Goal: Task Accomplishment & Management: Use online tool/utility

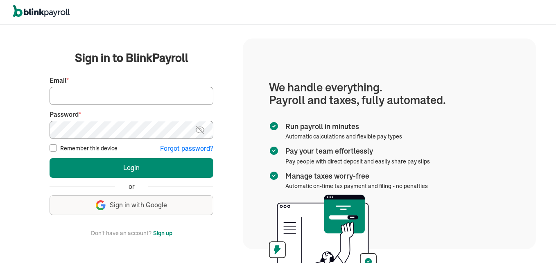
type input "admin@jaycarestaffingexperts.com"
click at [50, 158] on button "Login" at bounding box center [132, 168] width 164 height 20
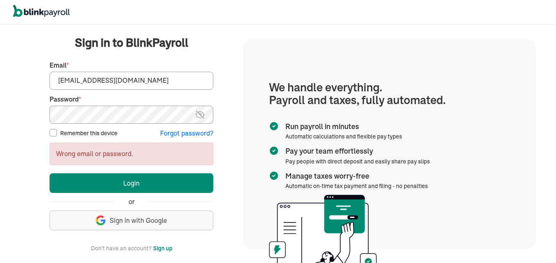
click at [202, 113] on img at bounding box center [200, 115] width 10 height 10
click at [204, 116] on img at bounding box center [200, 115] width 10 height 10
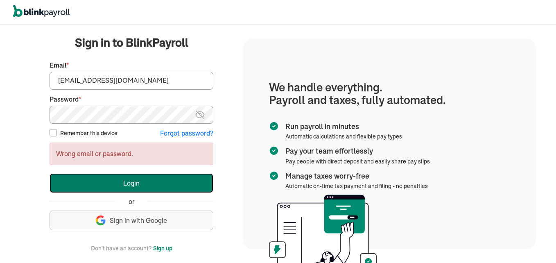
click at [135, 180] on button "Login" at bounding box center [132, 183] width 164 height 20
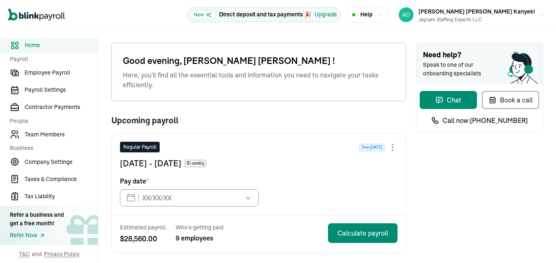
type input "09/19/2025"
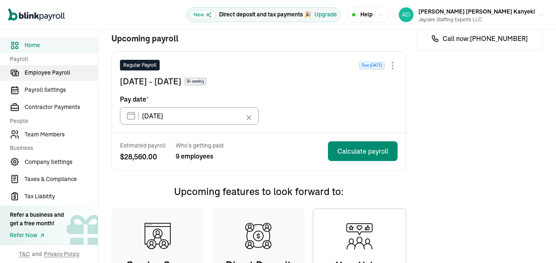
click at [48, 72] on span "Employee Payroll" at bounding box center [61, 72] width 73 height 9
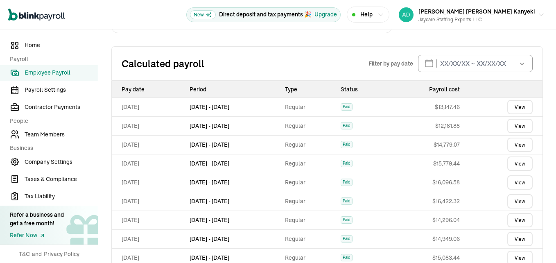
scroll to position [199, 0]
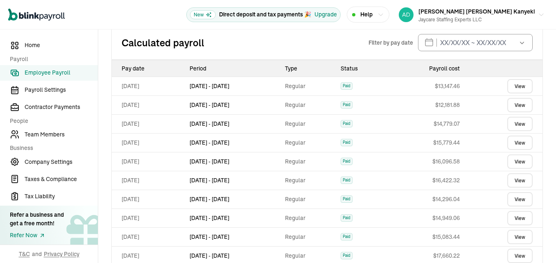
click at [516, 88] on link "View" at bounding box center [519, 86] width 25 height 14
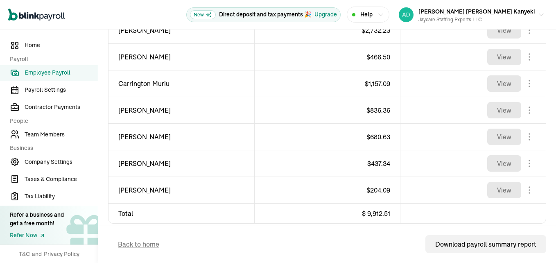
scroll to position [413, 0]
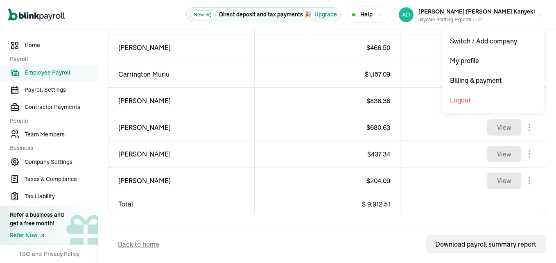
click at [538, 12] on icon "button" at bounding box center [541, 15] width 7 height 7
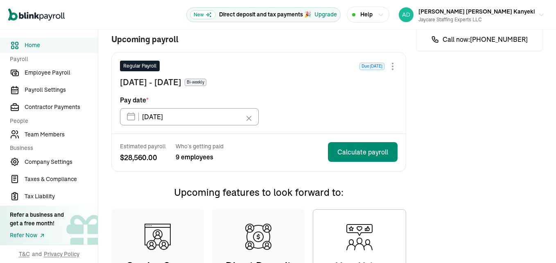
scroll to position [82, 0]
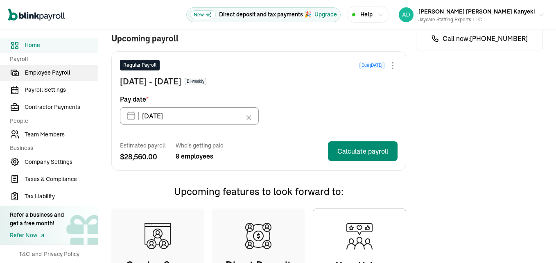
click at [48, 72] on span "Employee Payroll" at bounding box center [61, 72] width 73 height 9
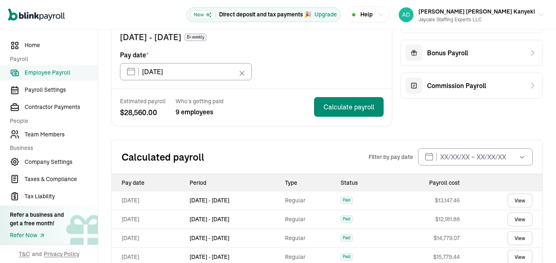
scroll to position [199, 0]
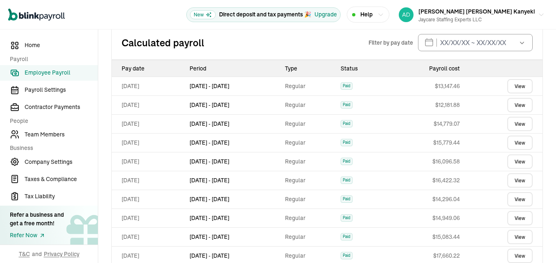
click at [516, 88] on link "View" at bounding box center [519, 86] width 25 height 14
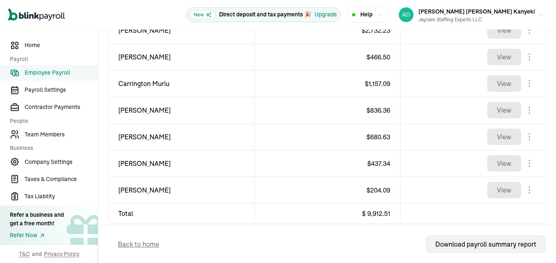
scroll to position [413, 0]
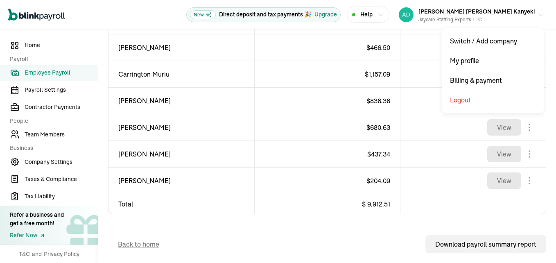
click at [538, 12] on icon "button" at bounding box center [541, 15] width 7 height 7
